Goal: Task Accomplishment & Management: Manage account settings

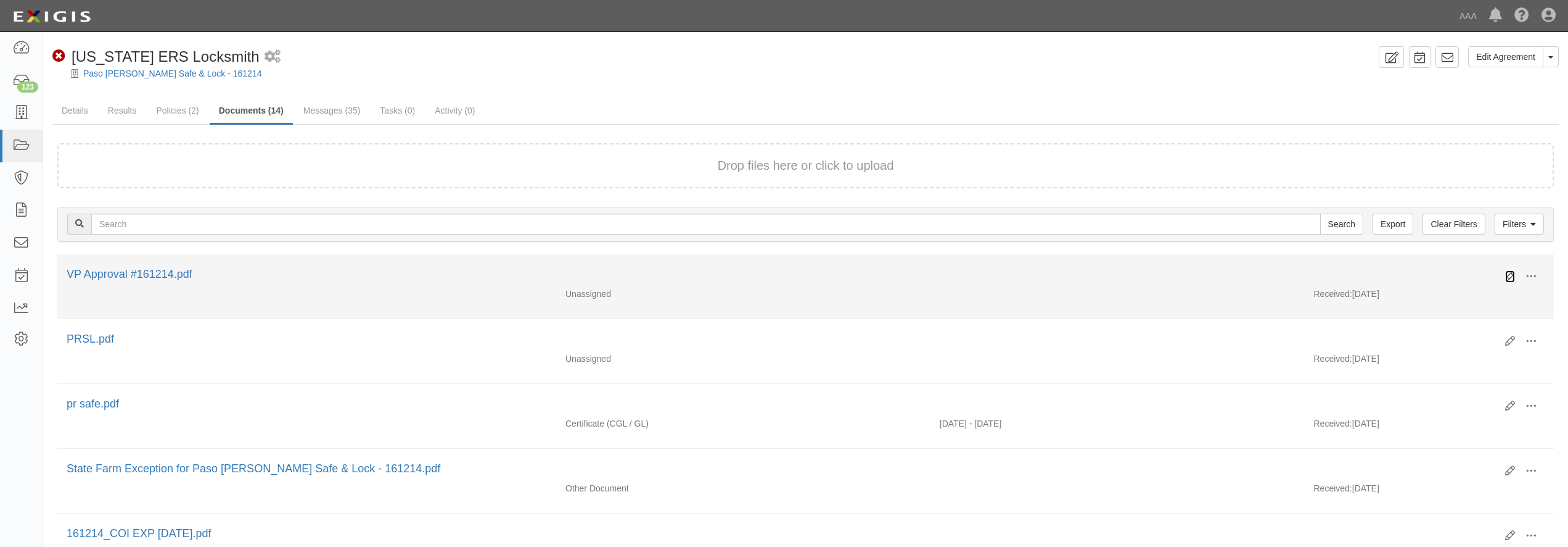
click at [1510, 276] on icon at bounding box center [1510, 276] width 10 height 10
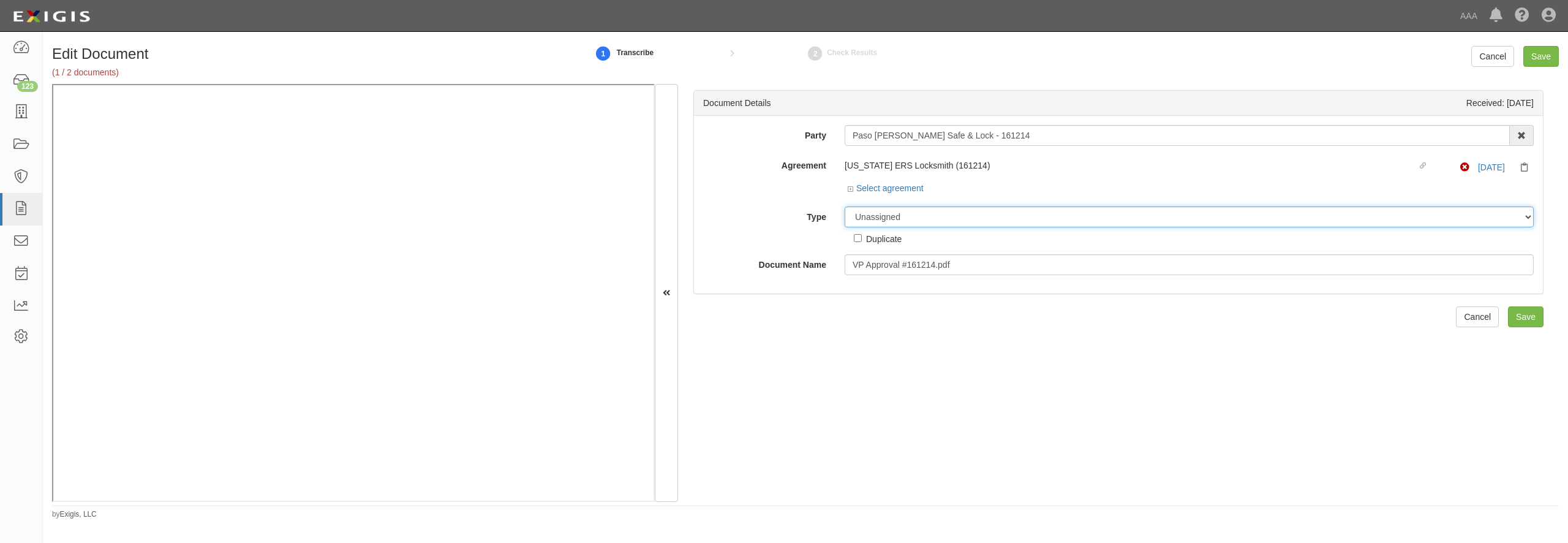
click at [877, 223] on select "Unassigned Binder Cancellation Notice Certificate Contract Endorsement Insuranc…" at bounding box center [1189, 217] width 689 height 21
select select "OtherDetail"
click option "Other Document" at bounding box center [0, 0] width 0 height 0
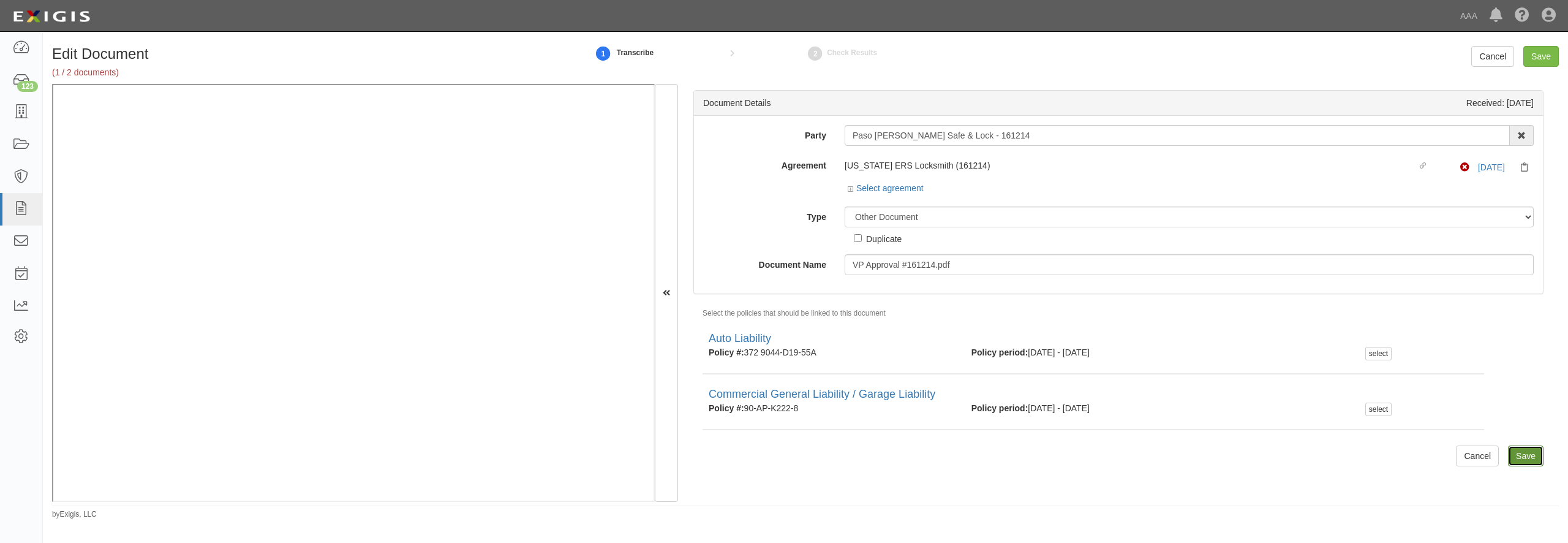
click at [1515, 458] on input "Save" at bounding box center [1525, 456] width 36 height 21
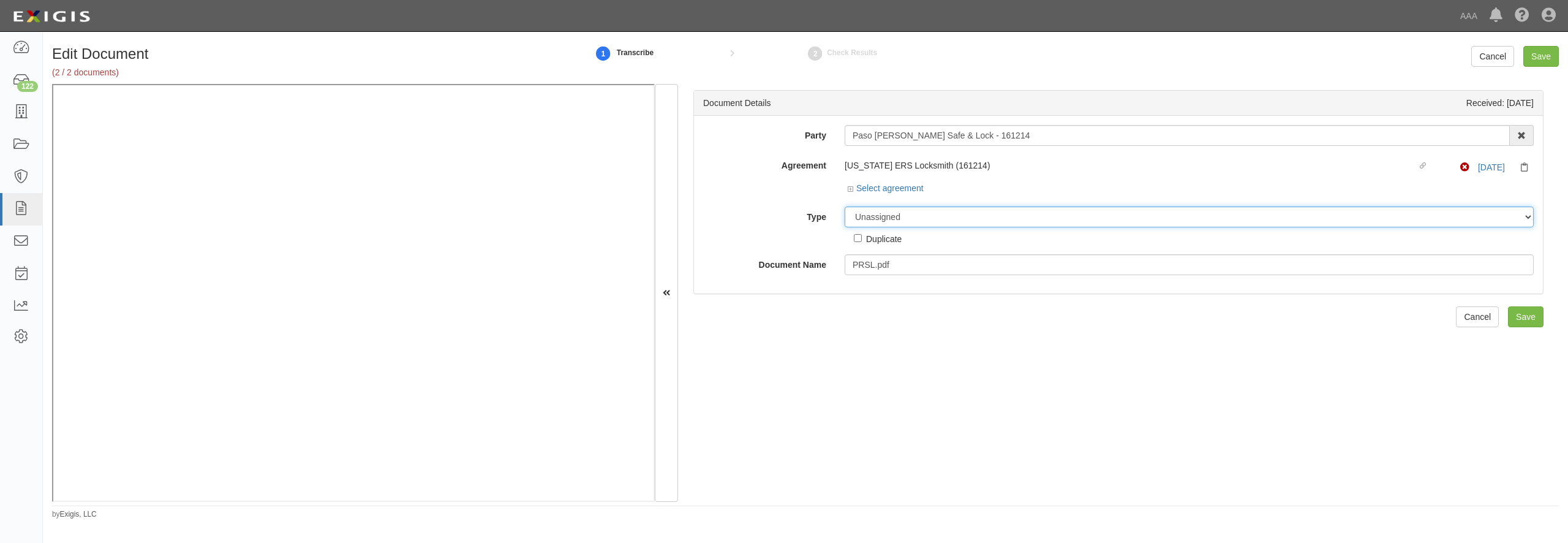
click at [845, 207] on select "Unassigned Binder Cancellation Notice Certificate Contract Endorsement Insuranc…" at bounding box center [1189, 217] width 689 height 21
select select "OtherDetail"
click option "Other Document" at bounding box center [0, 0] width 0 height 0
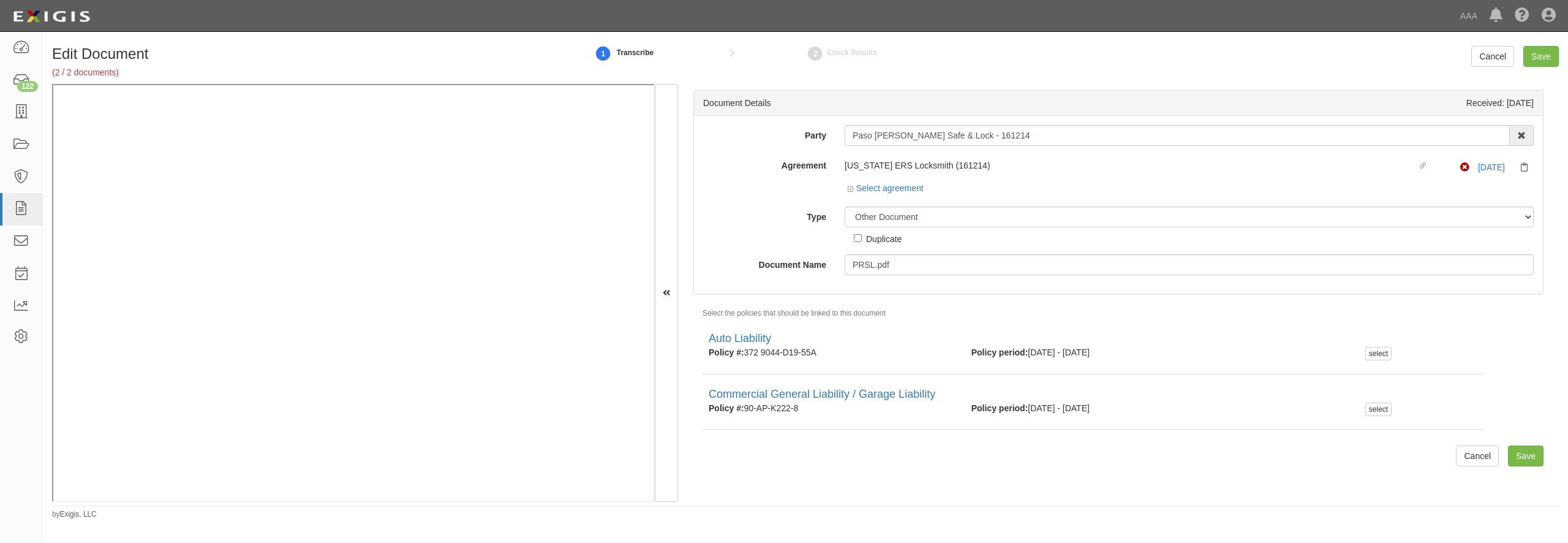
click at [881, 240] on div "Duplicate" at bounding box center [884, 238] width 36 height 14
click at [862, 240] on input "Duplicate" at bounding box center [858, 237] width 8 height 8
checkbox input "true"
click at [1526, 448] on input "Save" at bounding box center [1525, 456] width 36 height 21
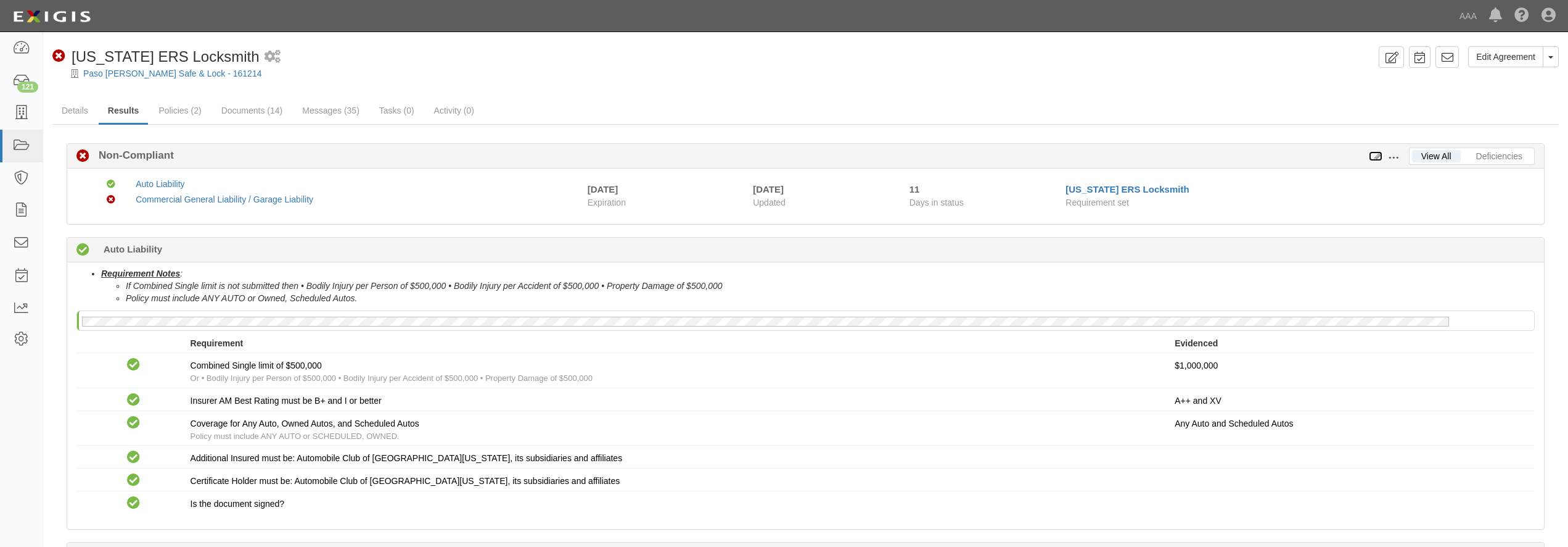
click at [1374, 157] on icon at bounding box center [1376, 157] width 14 height 9
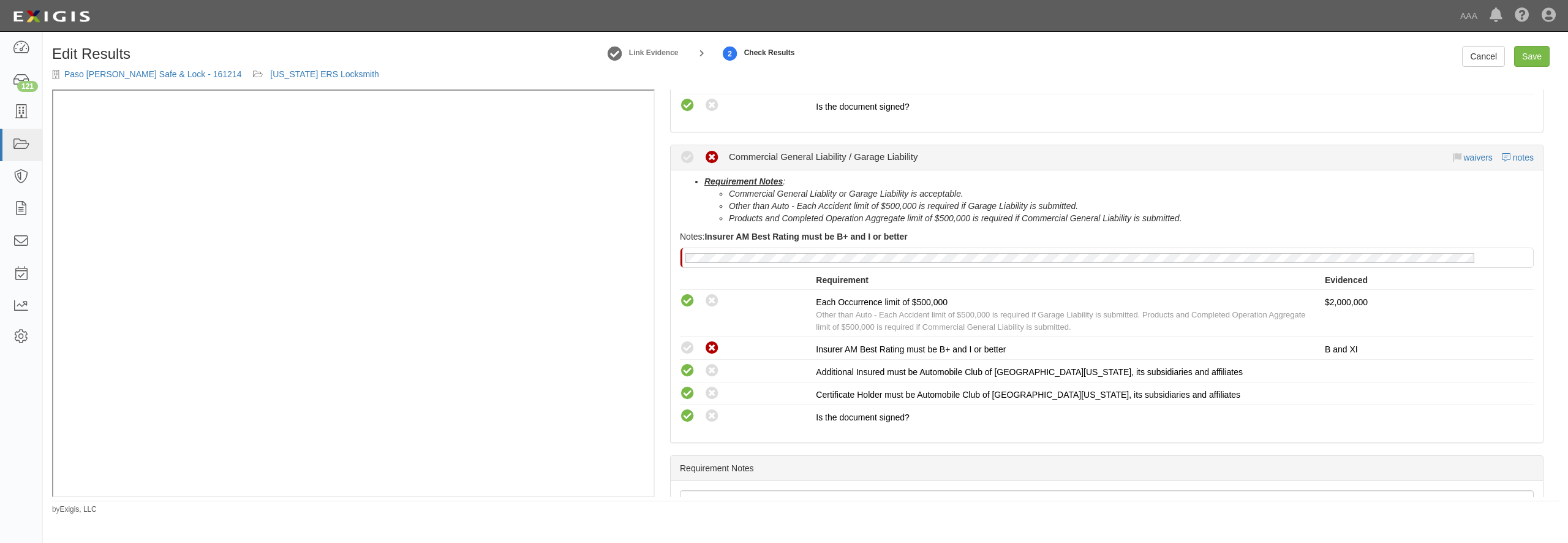
scroll to position [471, 0]
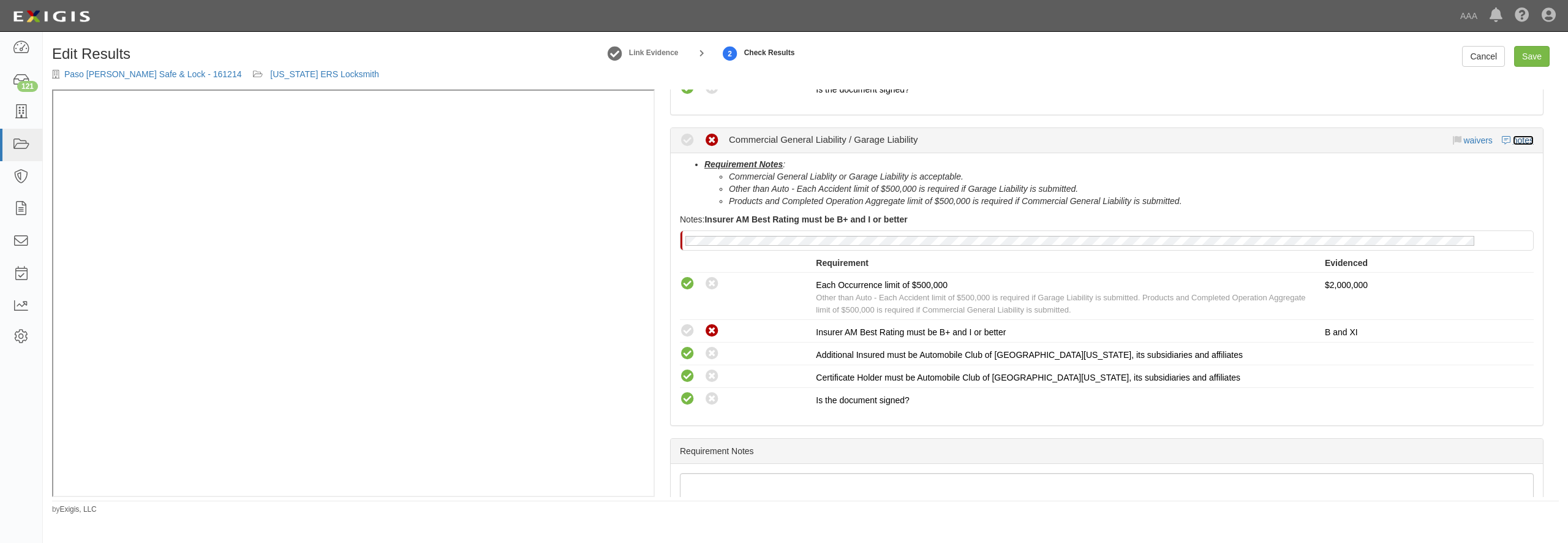
click at [1513, 138] on link "notes" at bounding box center [1523, 141] width 21 height 10
radio input "true"
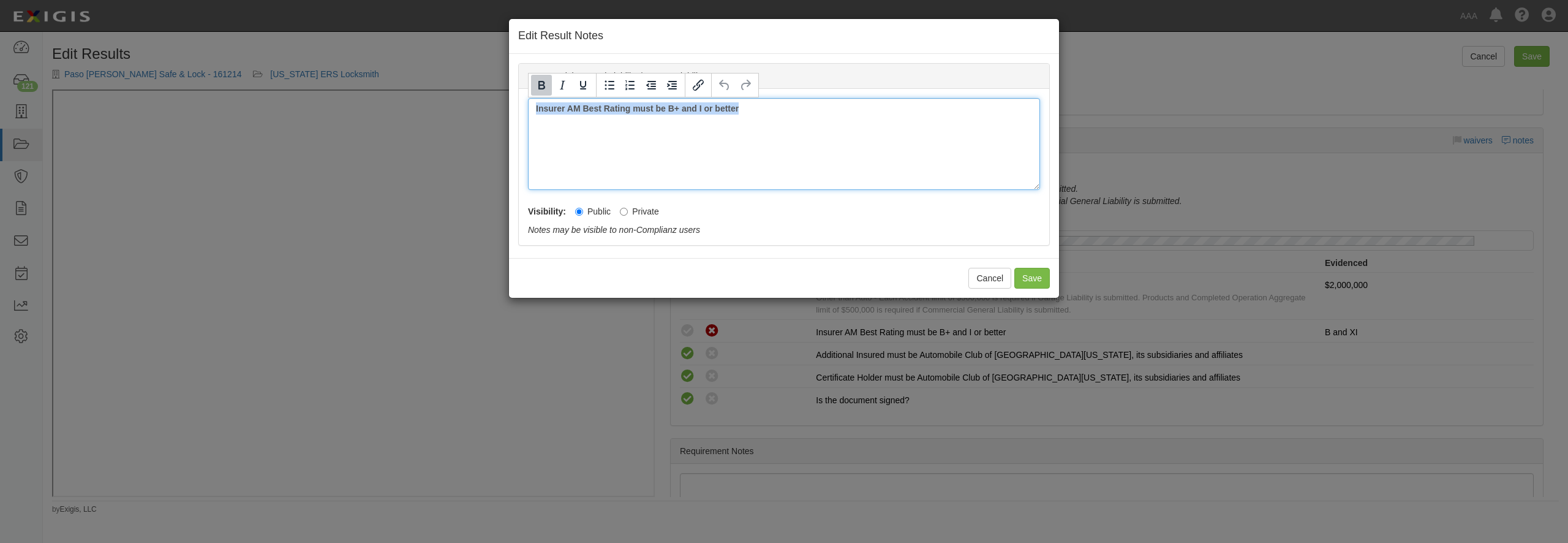
drag, startPoint x: 705, startPoint y: 135, endPoint x: 369, endPoint y: 135, distance: 336.0
click at [528, 135] on div "Insurer AM Best Rating must be B+ and I or better" at bounding box center [784, 144] width 512 height 92
click at [1027, 273] on button "Save" at bounding box center [1032, 278] width 36 height 21
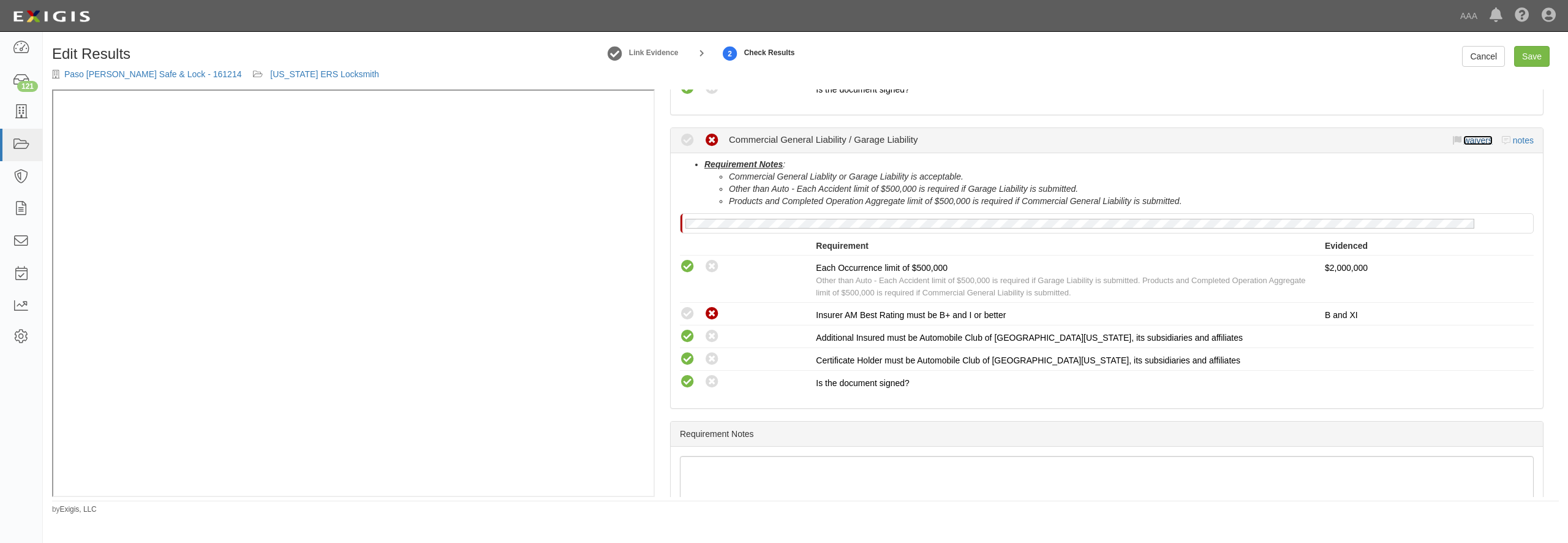
click at [1469, 141] on link "waivers" at bounding box center [1477, 141] width 29 height 10
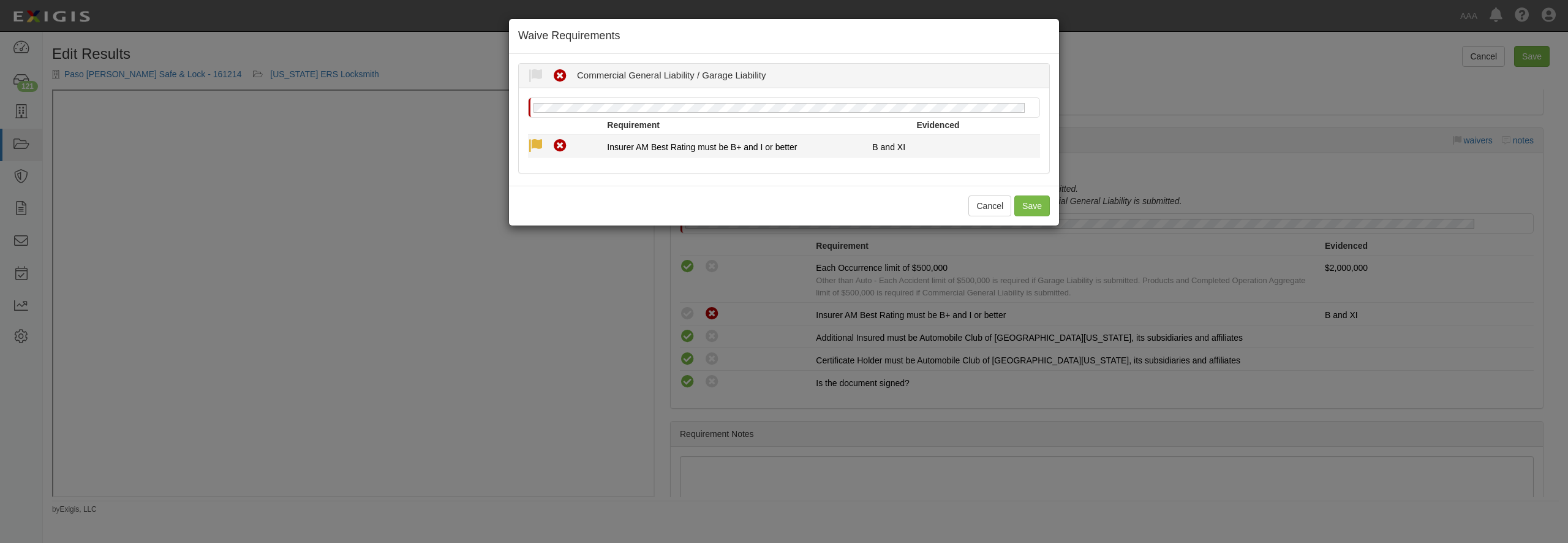
click at [536, 147] on icon at bounding box center [536, 146] width 16 height 16
radio input "true"
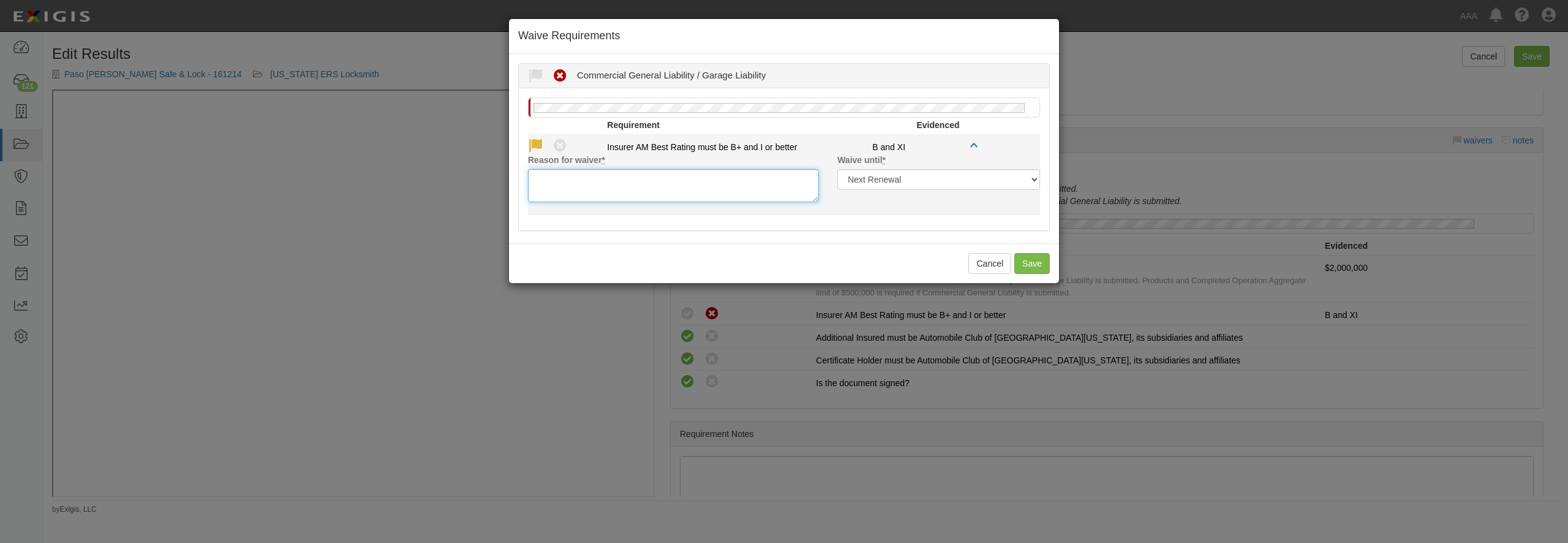
click at [559, 181] on textarea "Reason for waiver *" at bounding box center [673, 186] width 291 height 33
type textarea "o"
type textarea "waiver approval on file"
click at [837, 169] on select "Next Renewal Indefinitely" at bounding box center [938, 179] width 202 height 21
select select "indefinitely"
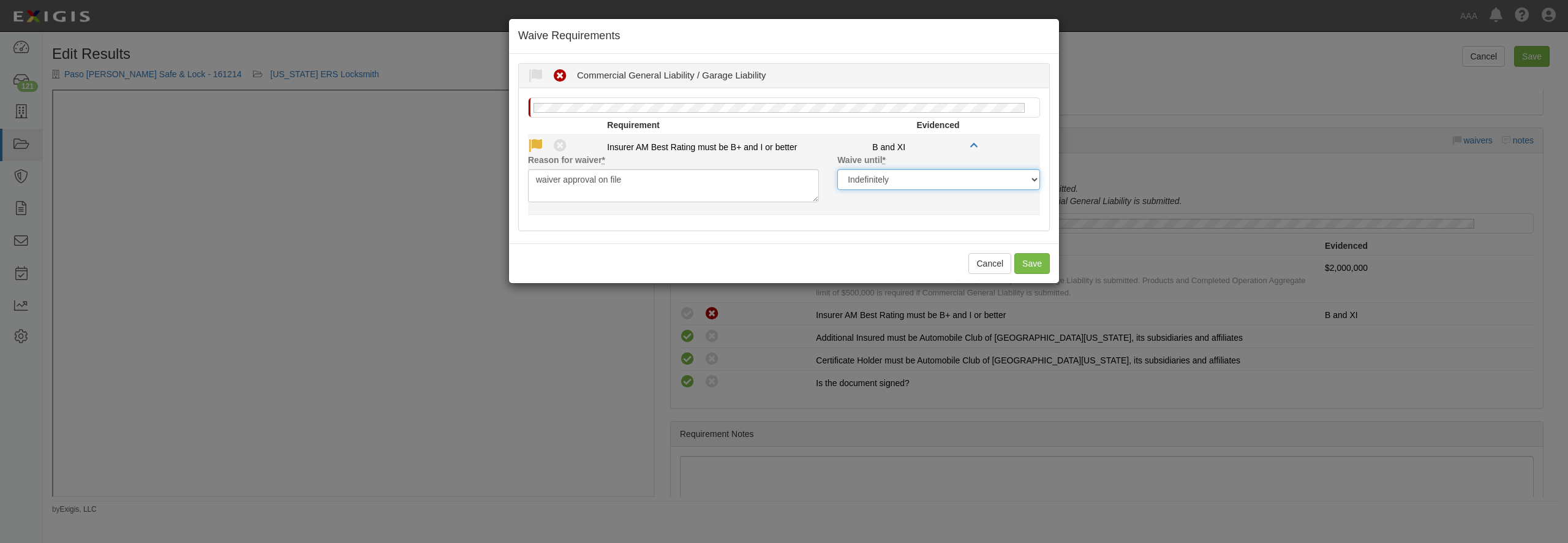
click option "Indefinitely" at bounding box center [0, 0] width 0 height 0
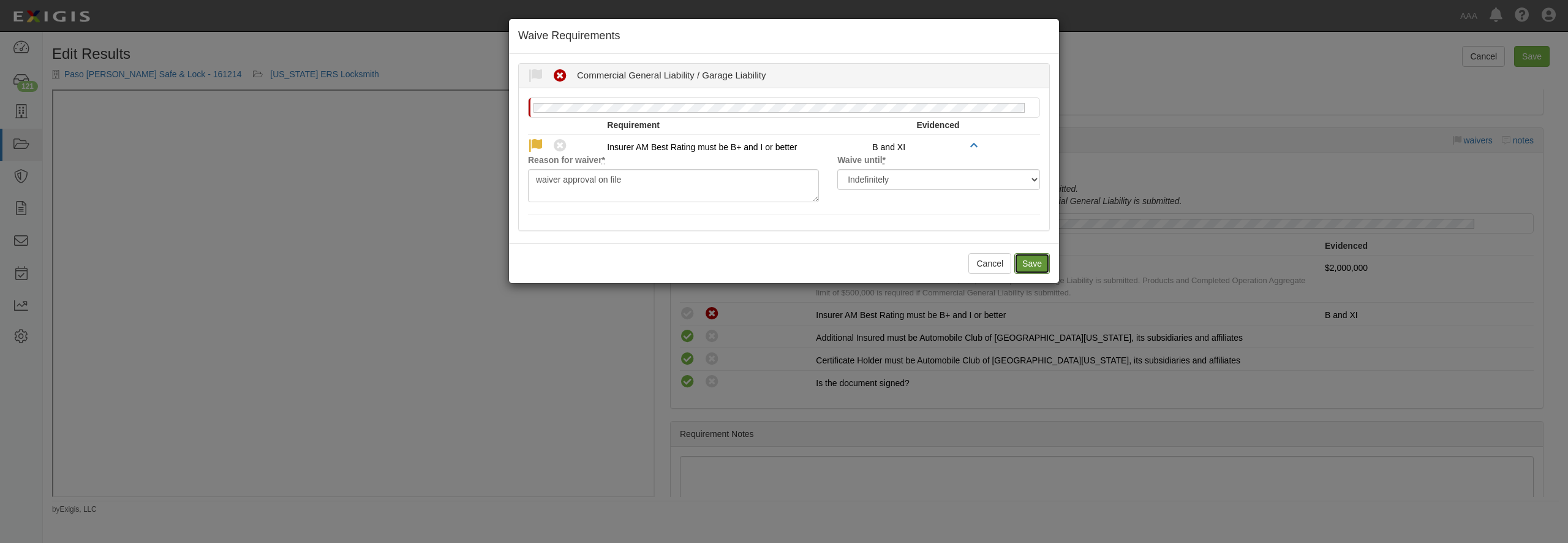
click at [1029, 274] on button "Save" at bounding box center [1032, 263] width 36 height 21
radio input "true"
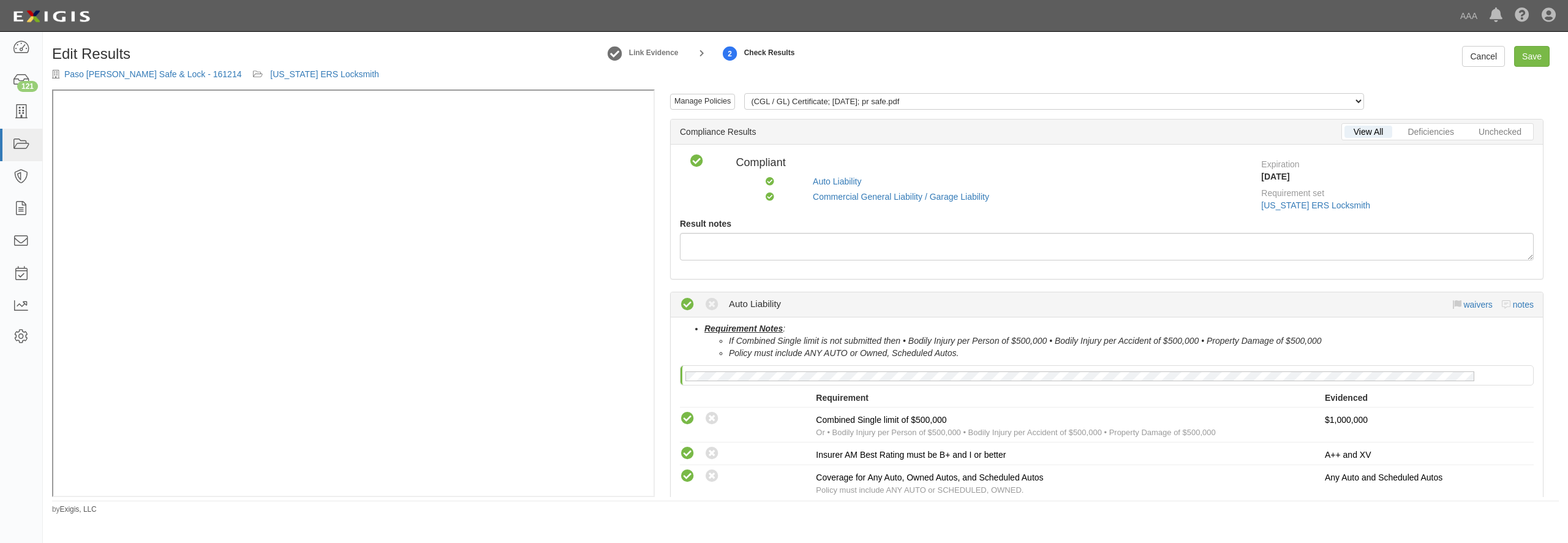
scroll to position [0, 0]
click at [1532, 55] on link "Save" at bounding box center [1532, 56] width 36 height 21
radio input "true"
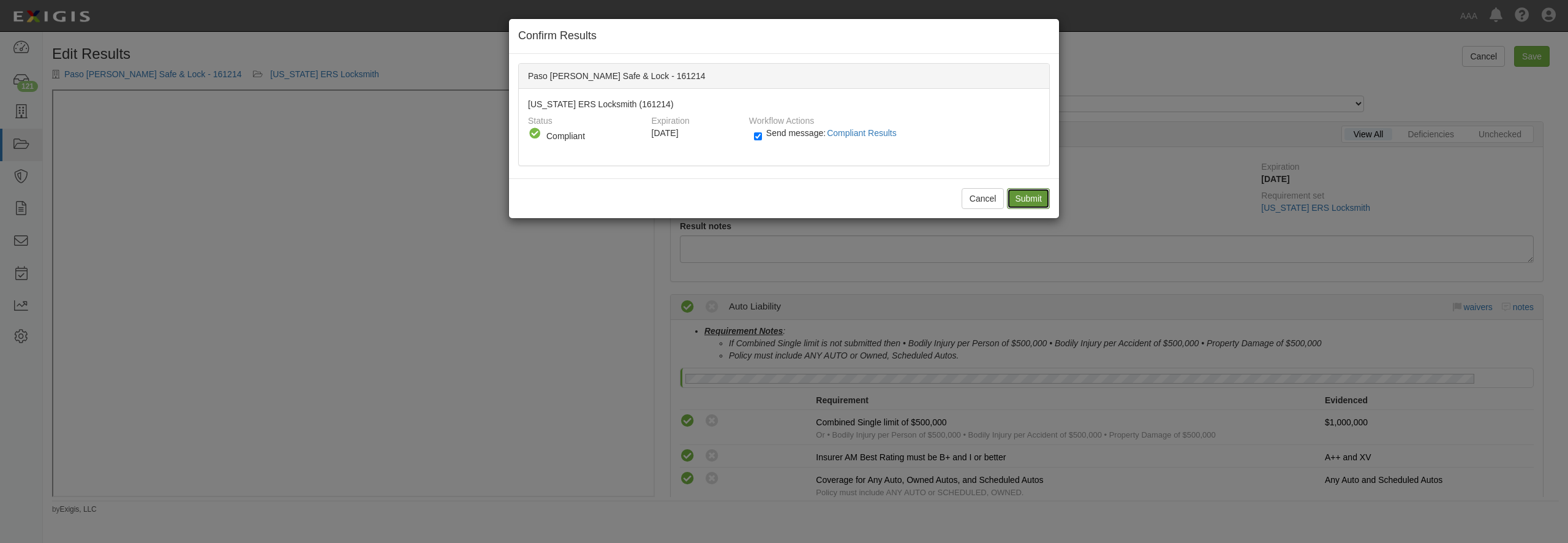
click at [1019, 199] on input "Submit" at bounding box center [1028, 198] width 43 height 21
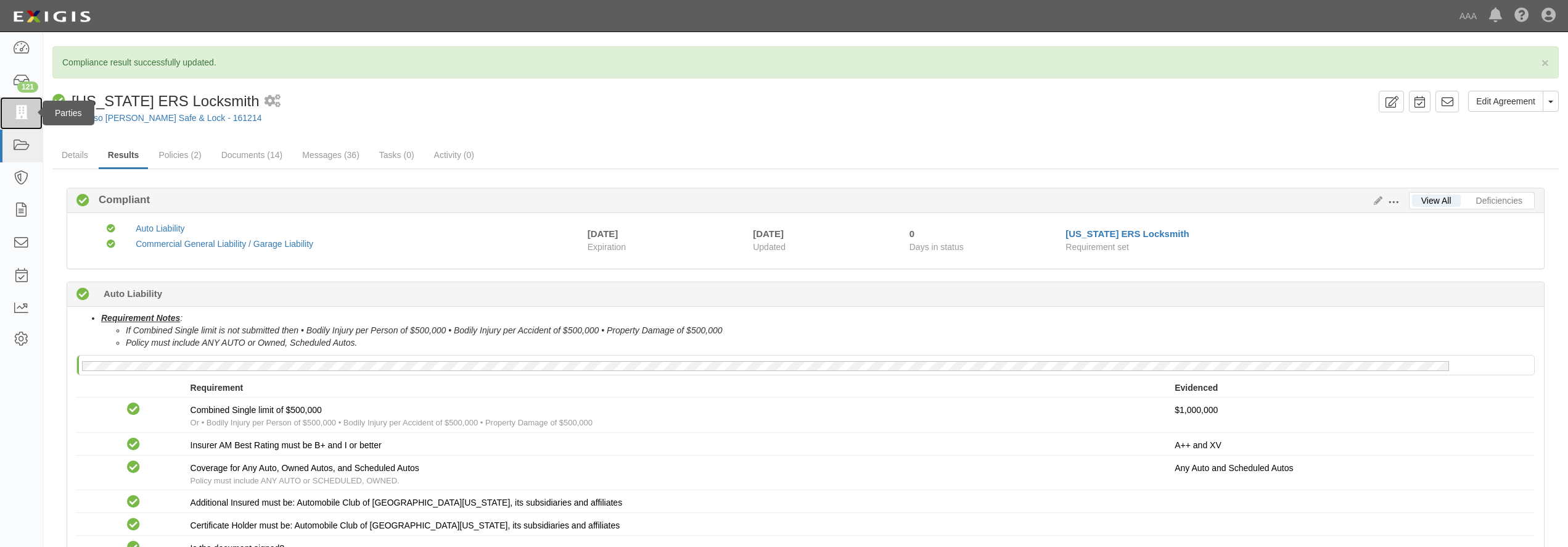
click at [29, 106] on link at bounding box center [21, 113] width 42 height 33
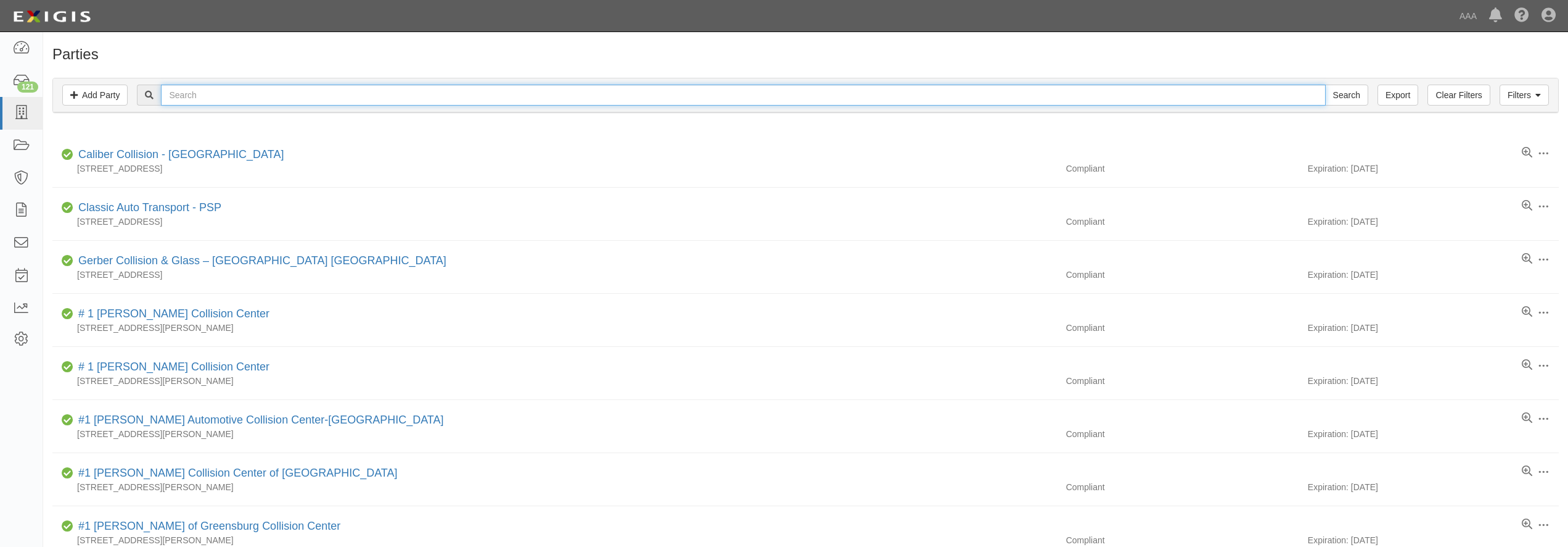
click at [209, 94] on input "text" at bounding box center [743, 95] width 1164 height 21
type input "b"
type input "audi bakersfield"
click at [1325, 84] on input "Search" at bounding box center [1346, 95] width 43 height 21
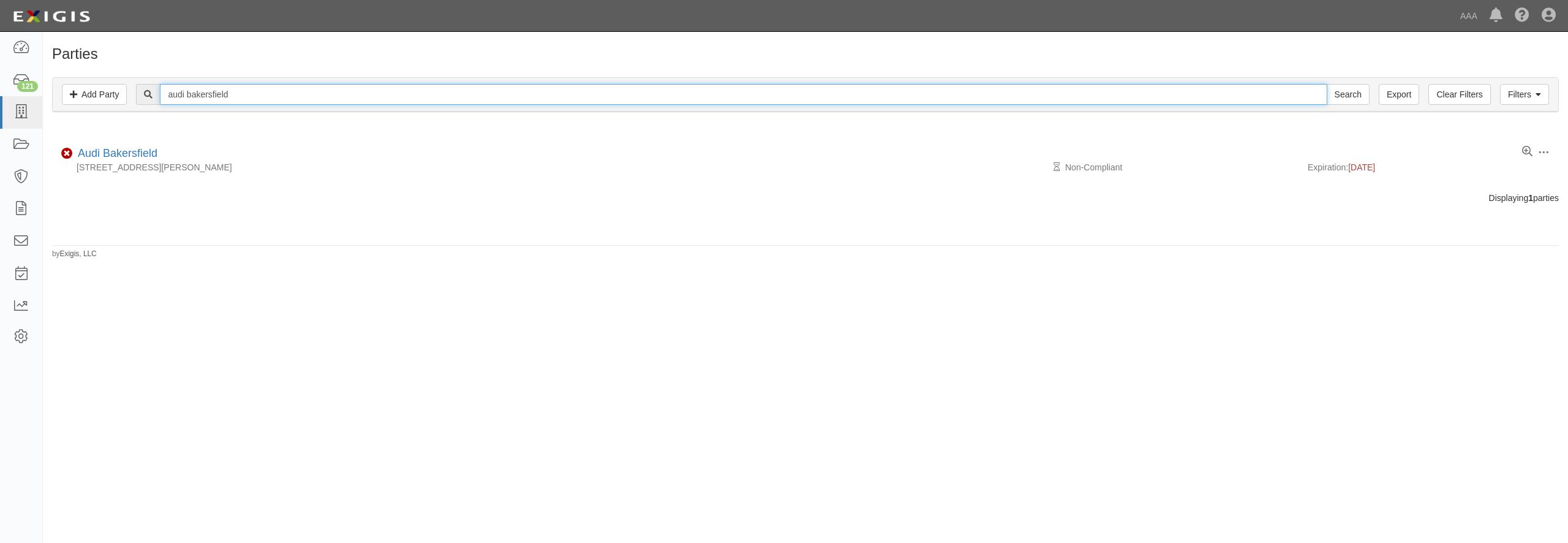
click at [224, 95] on input "audi bakersfield" at bounding box center [743, 94] width 1167 height 21
type input "audi ontario"
click at [1326, 84] on input "Search" at bounding box center [1348, 94] width 43 height 21
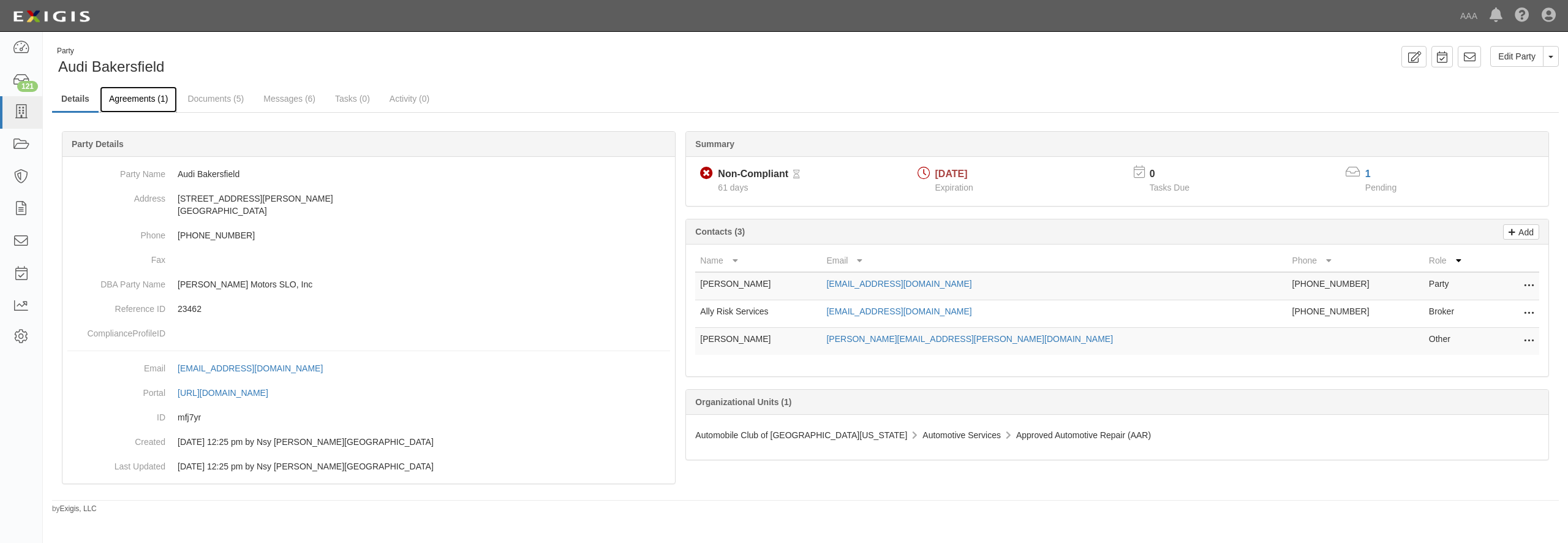
click at [125, 96] on link "Agreements (1)" at bounding box center [139, 100] width 77 height 26
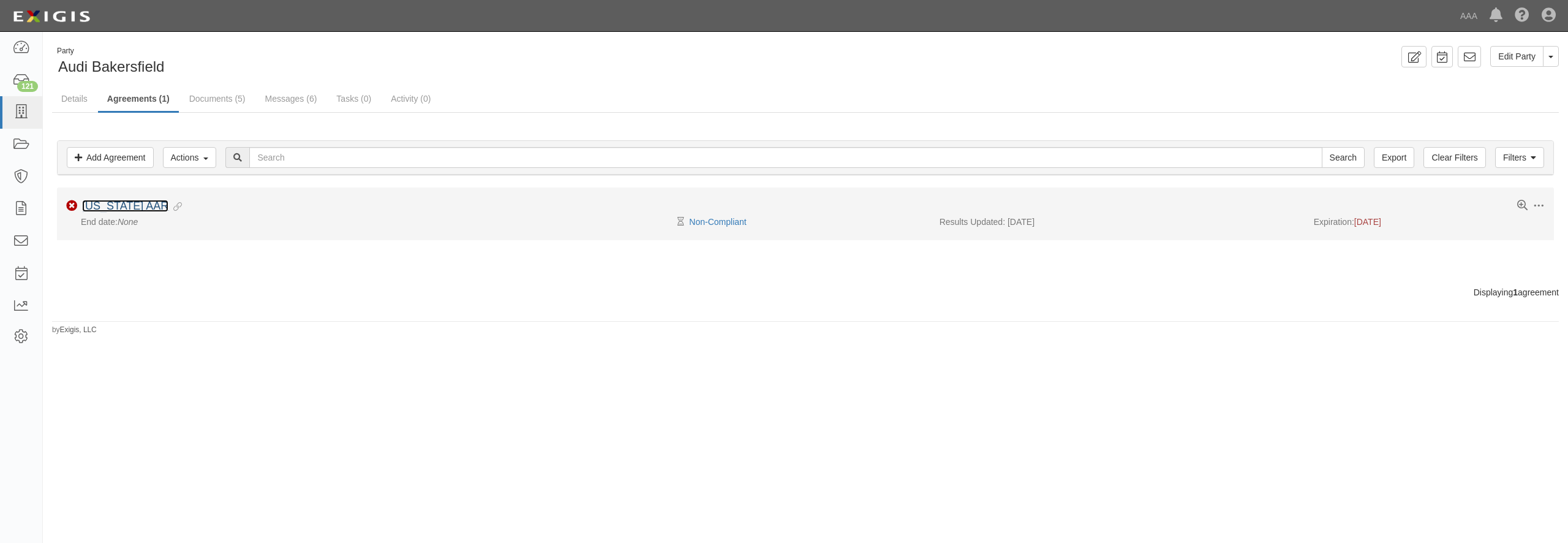
click at [140, 206] on link "[US_STATE] AAR" at bounding box center [126, 205] width 87 height 12
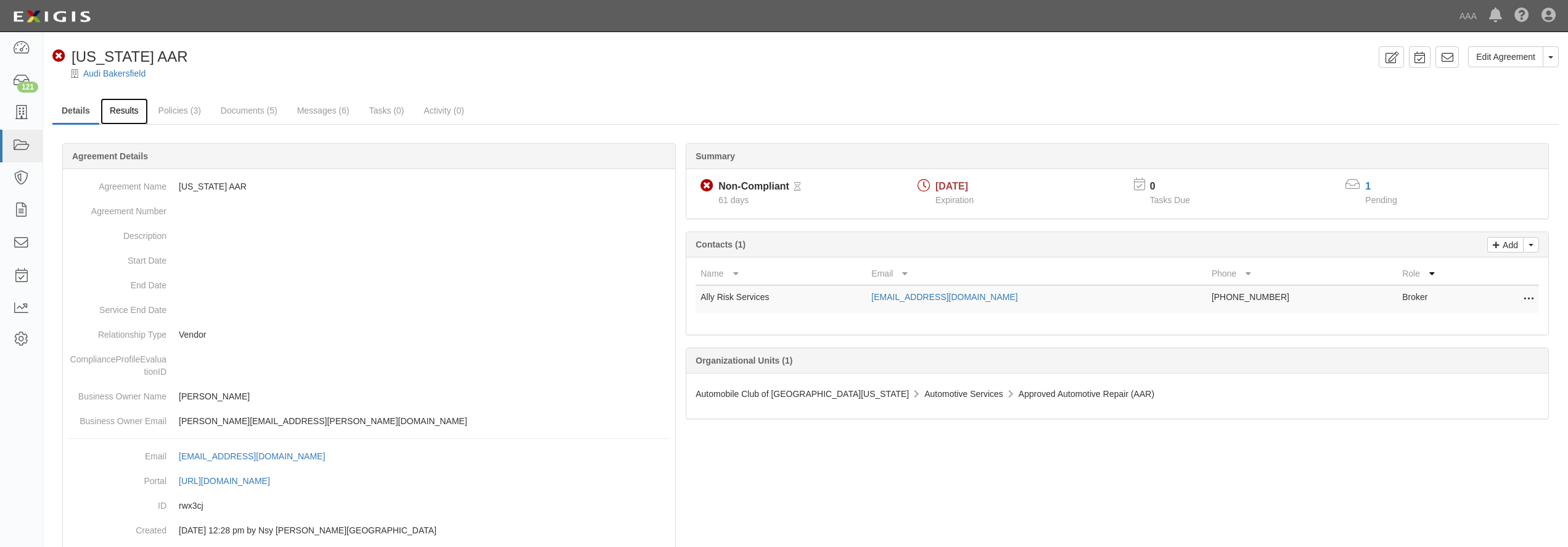
click at [118, 111] on link "Results" at bounding box center [124, 111] width 47 height 26
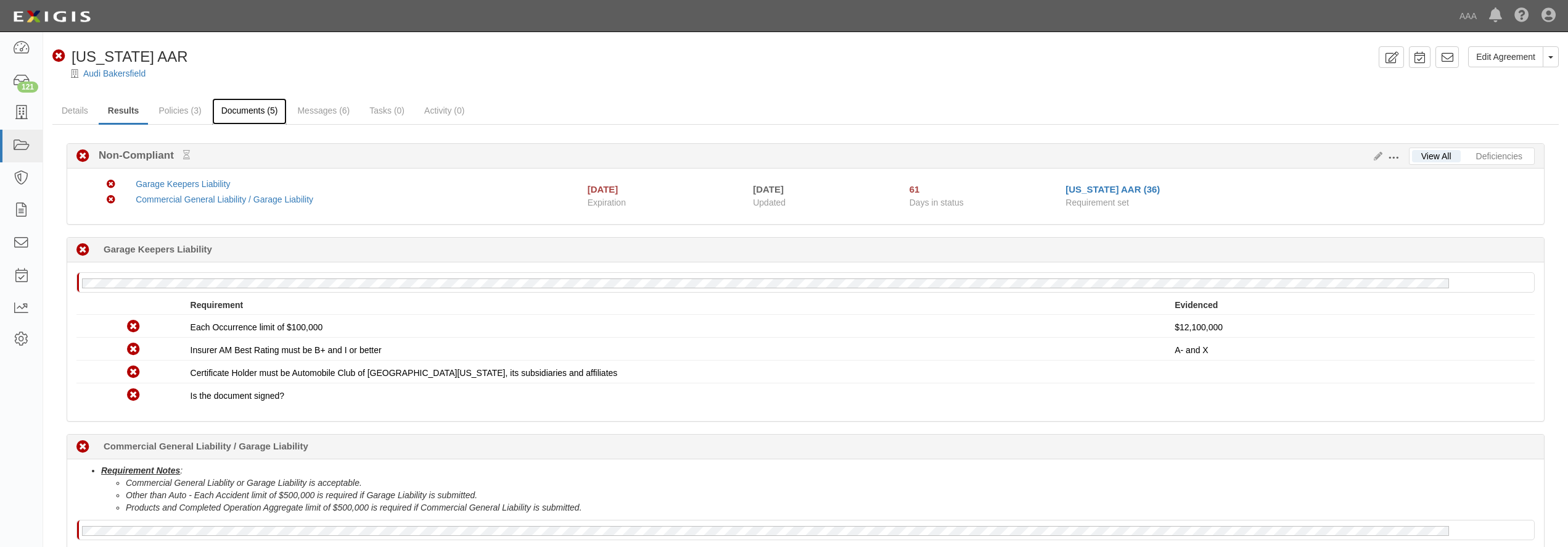
click at [247, 108] on link "Documents (5)" at bounding box center [250, 111] width 75 height 26
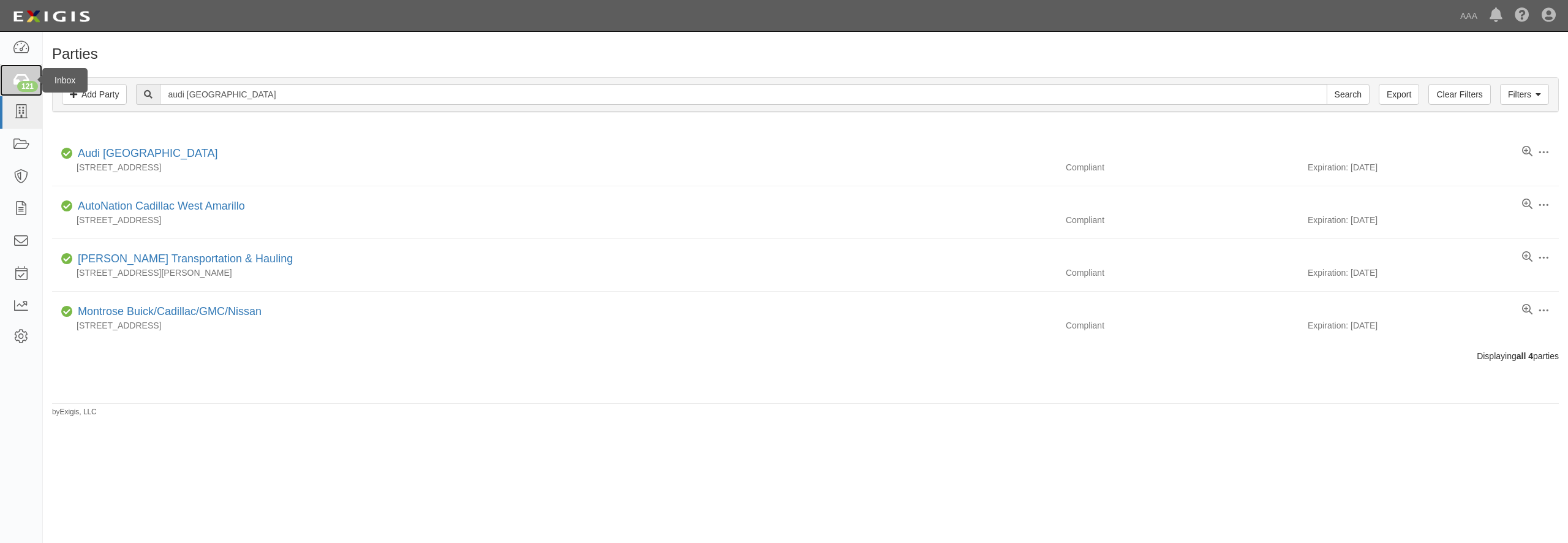
click at [29, 87] on div "121" at bounding box center [27, 87] width 21 height 11
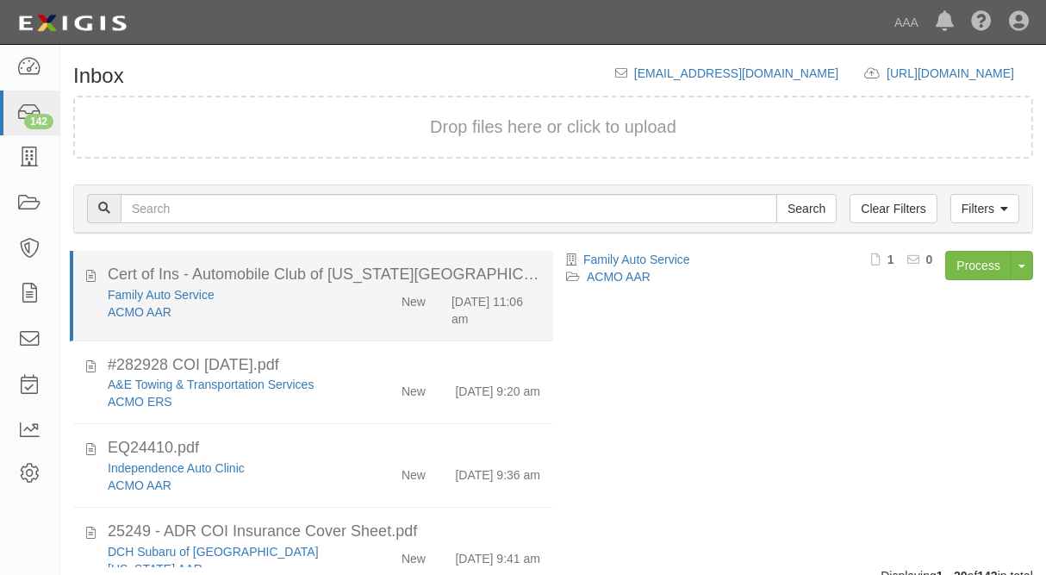
click at [262, 310] on div "ACMO AAR" at bounding box center [228, 311] width 241 height 17
click at [121, 313] on link "ACMO AAR" at bounding box center [140, 312] width 64 height 14
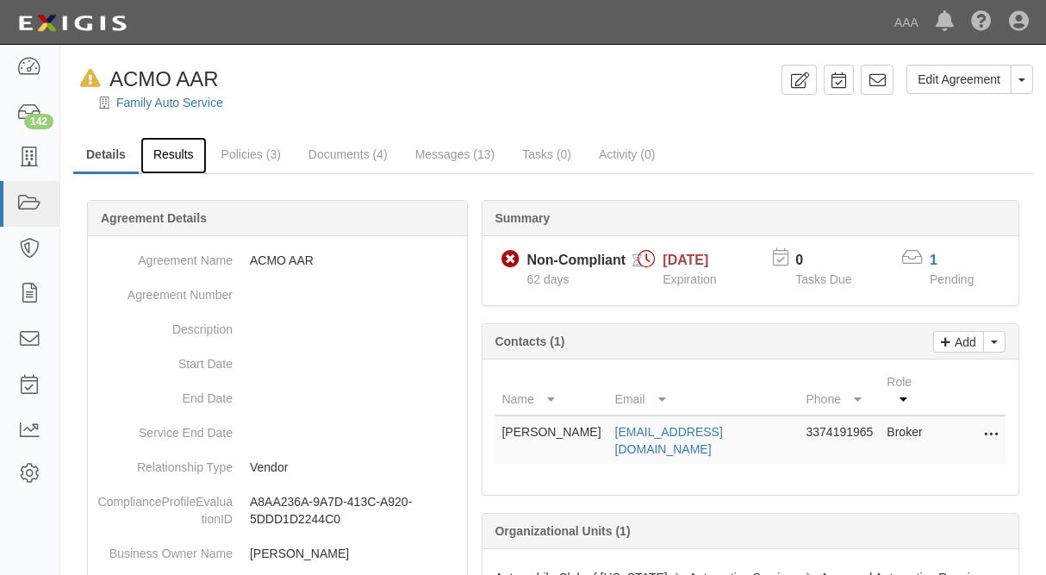
click at [163, 165] on link "Results" at bounding box center [174, 155] width 66 height 37
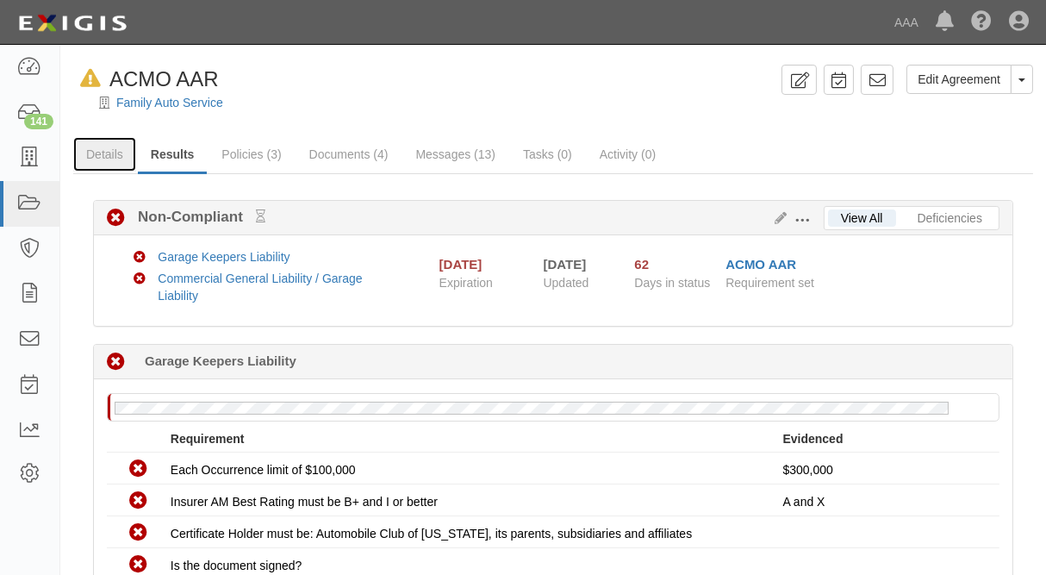
drag, startPoint x: 101, startPoint y: 160, endPoint x: 178, endPoint y: 126, distance: 84.1
click at [101, 160] on link "Details" at bounding box center [104, 154] width 63 height 34
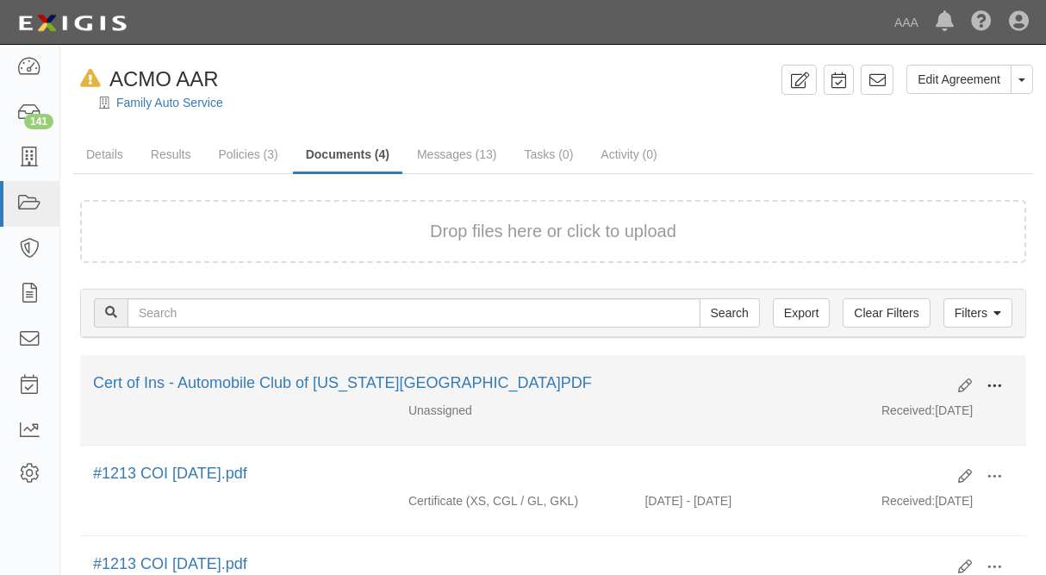
click at [992, 384] on span at bounding box center [995, 386] width 16 height 16
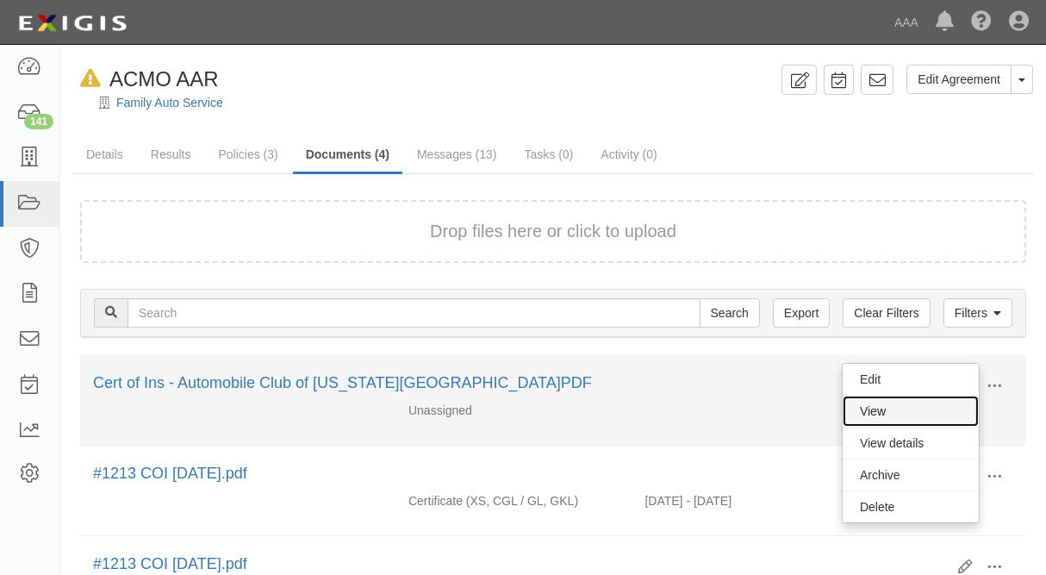
click at [897, 410] on link "View" at bounding box center [911, 411] width 136 height 31
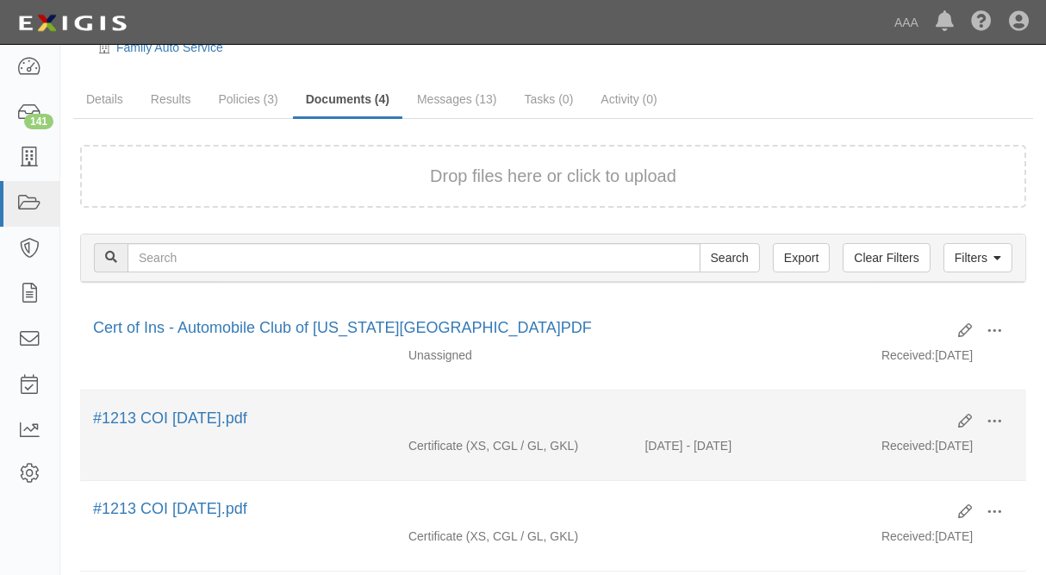
scroll to position [93, 0]
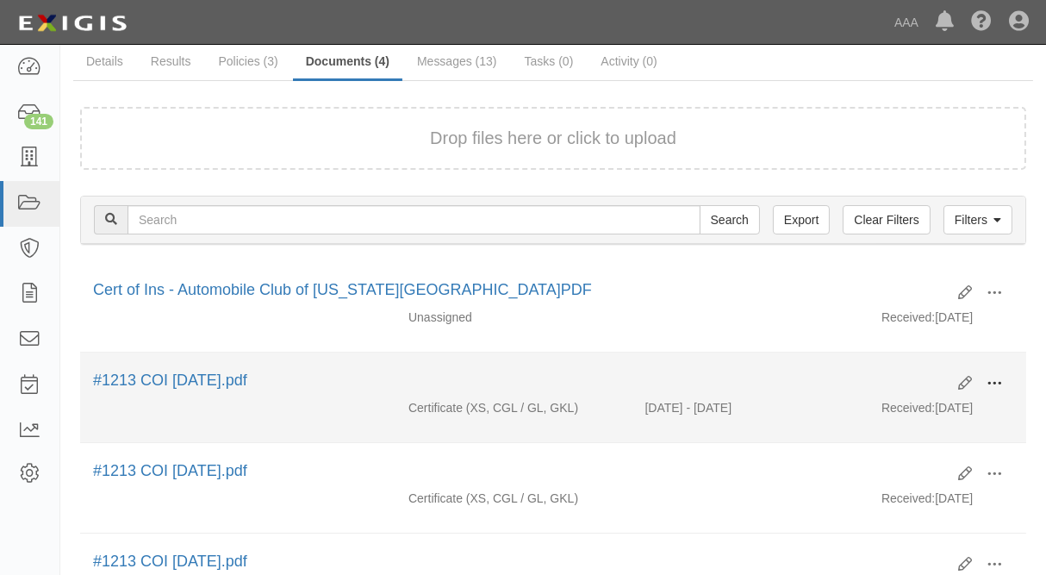
click at [999, 386] on span at bounding box center [995, 384] width 16 height 16
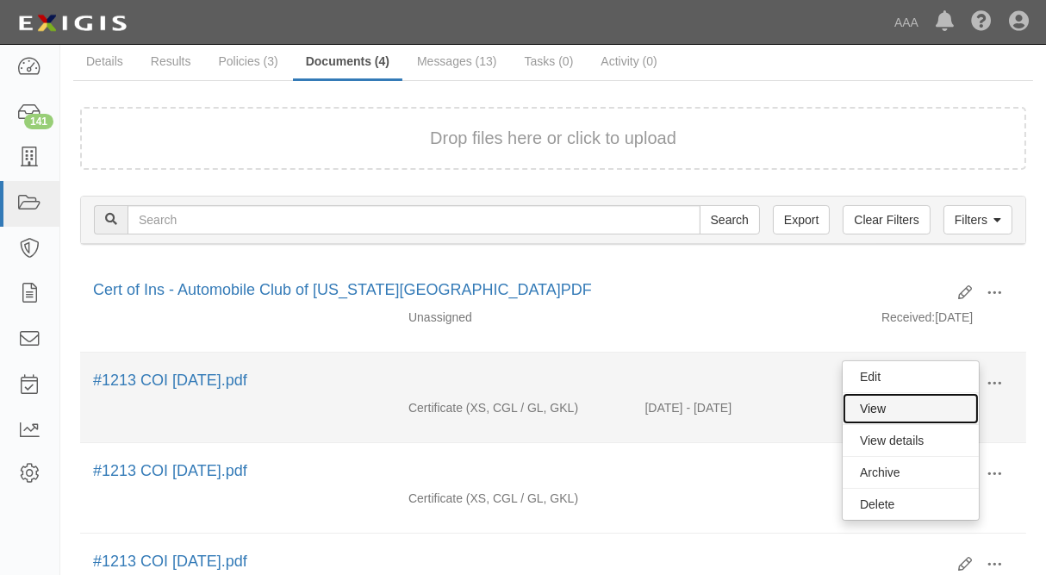
click at [912, 413] on link "View" at bounding box center [911, 408] width 136 height 31
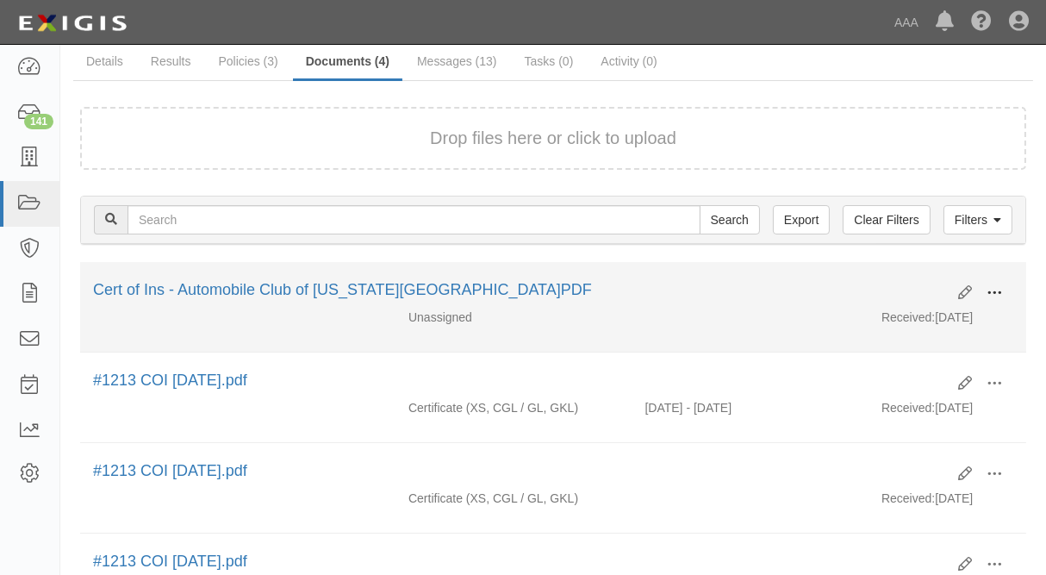
click at [992, 292] on span at bounding box center [995, 293] width 16 height 16
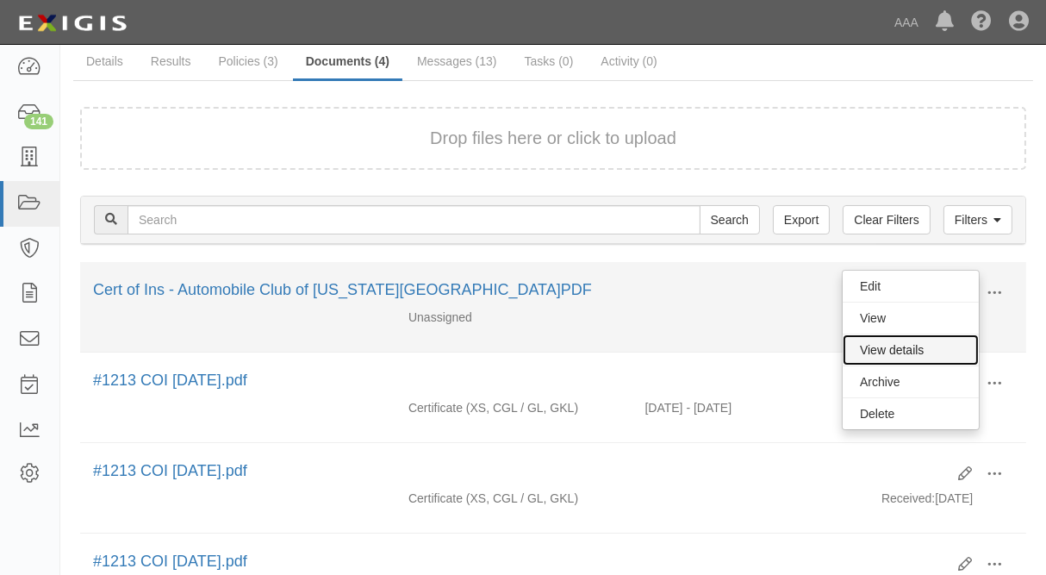
click at [893, 345] on link "View details" at bounding box center [911, 349] width 136 height 31
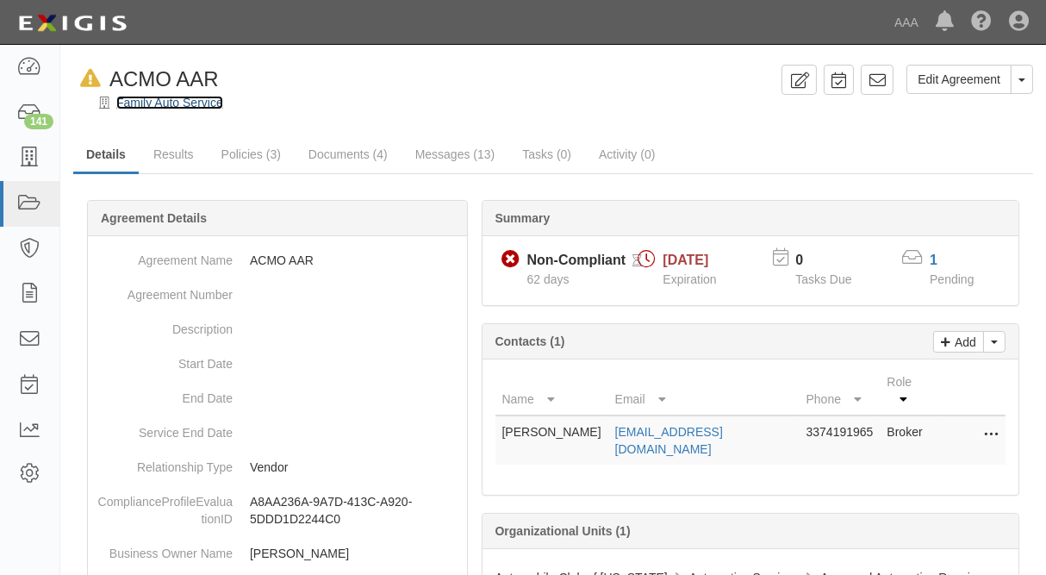
drag, startPoint x: 130, startPoint y: 106, endPoint x: 150, endPoint y: 102, distance: 20.3
click at [132, 106] on link "Family Auto Service" at bounding box center [169, 103] width 107 height 14
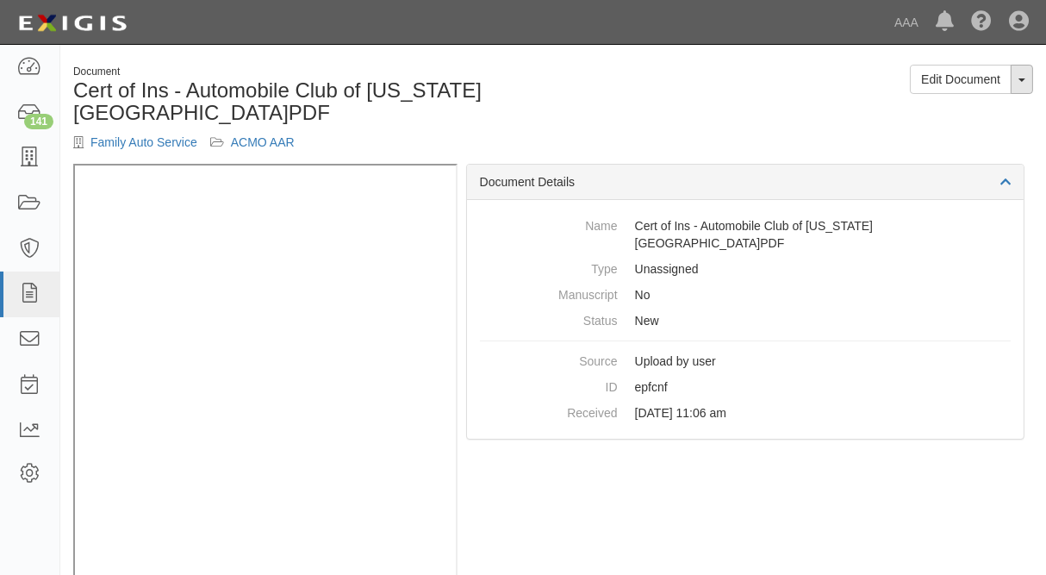
click at [1021, 82] on button "Toggle Document Dropdown" at bounding box center [1022, 79] width 22 height 29
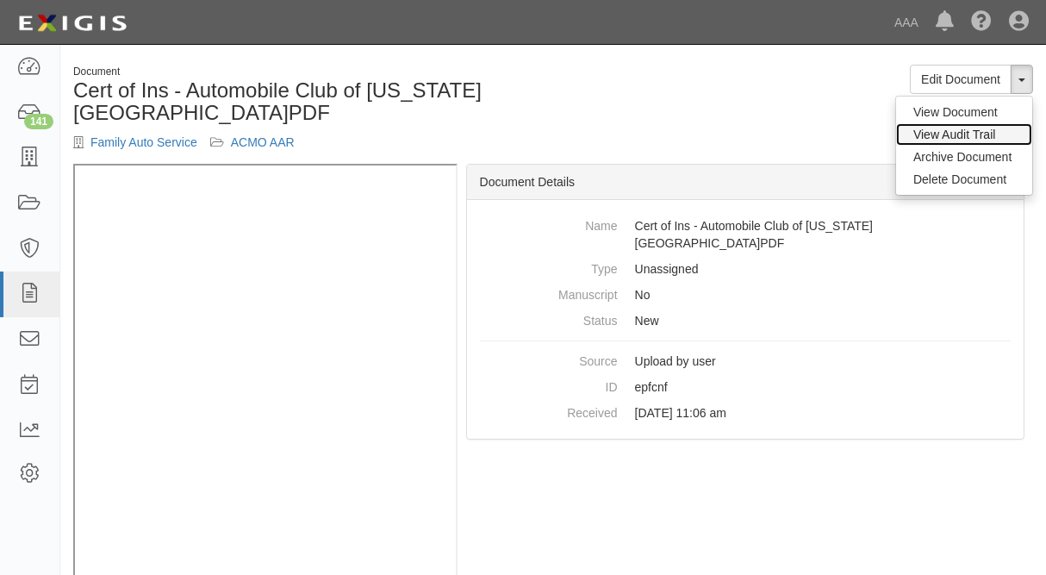
click at [959, 137] on link "View Audit Trail" at bounding box center [965, 134] width 136 height 22
